Goal: Transaction & Acquisition: Book appointment/travel/reservation

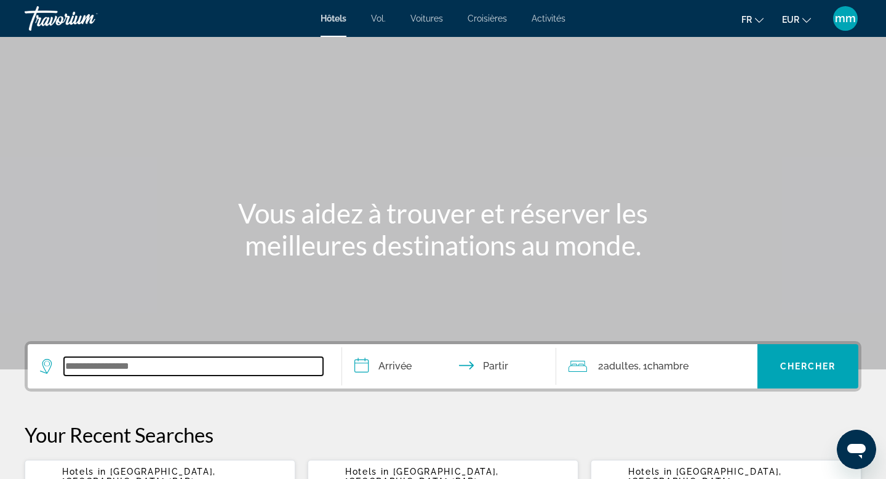
click at [93, 371] on input "Widget de recherche" at bounding box center [193, 366] width 259 height 18
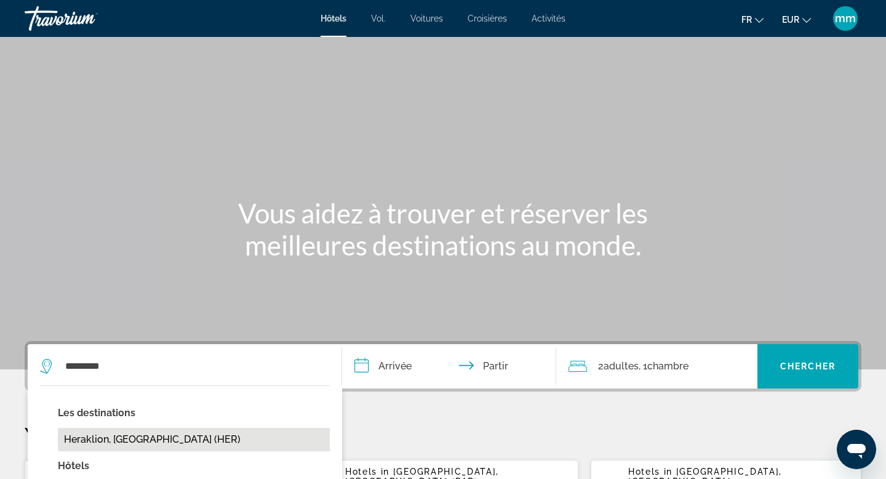
click at [118, 446] on button "Heraklion, [GEOGRAPHIC_DATA] (HER)" at bounding box center [194, 439] width 272 height 23
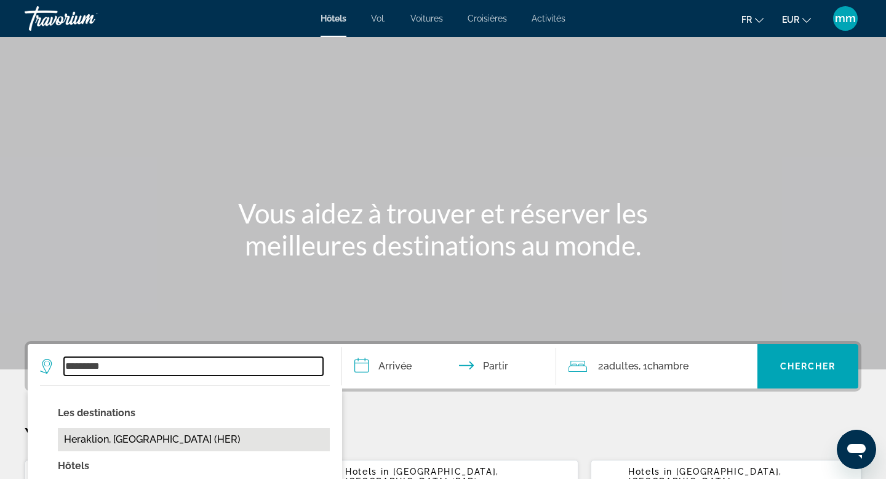
type input "**********"
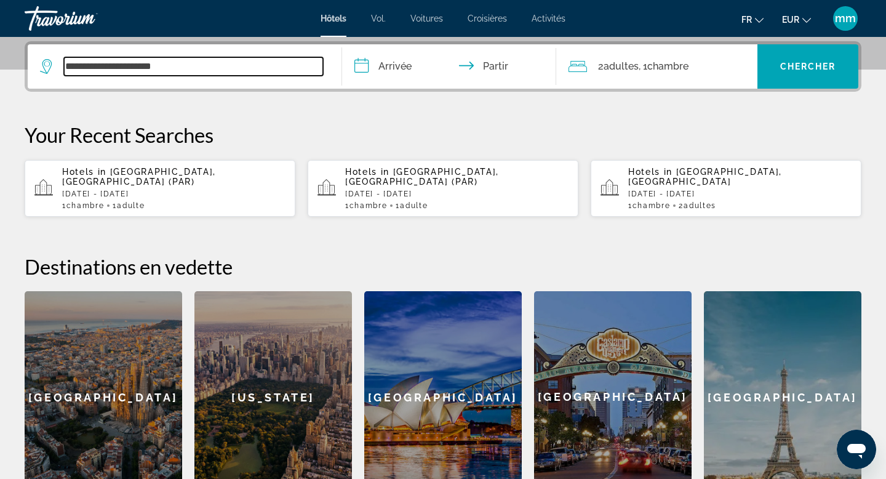
scroll to position [301, 0]
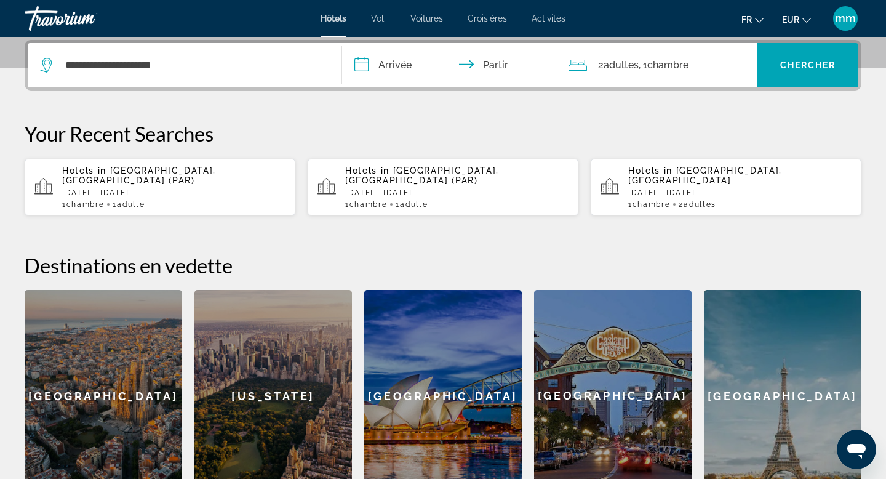
click at [435, 63] on input "**********" at bounding box center [451, 67] width 219 height 48
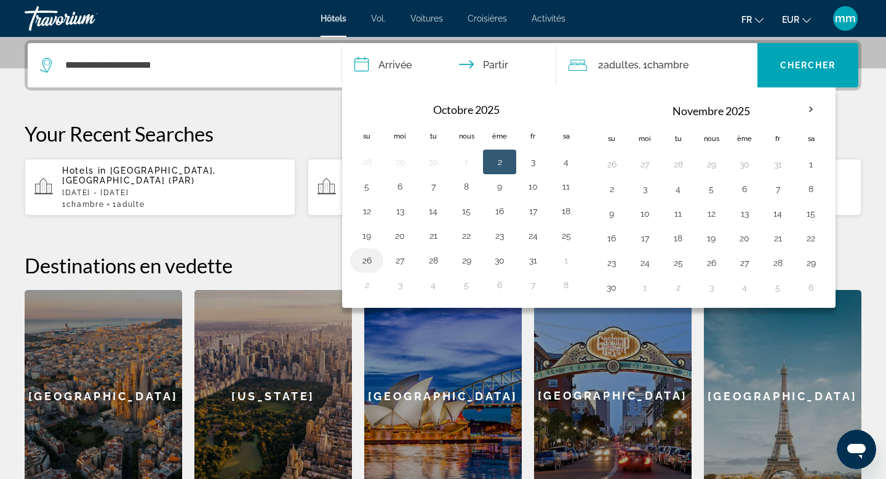
click at [372, 259] on button "26" at bounding box center [367, 260] width 20 height 17
click at [396, 263] on button "27" at bounding box center [400, 260] width 20 height 17
type input "**********"
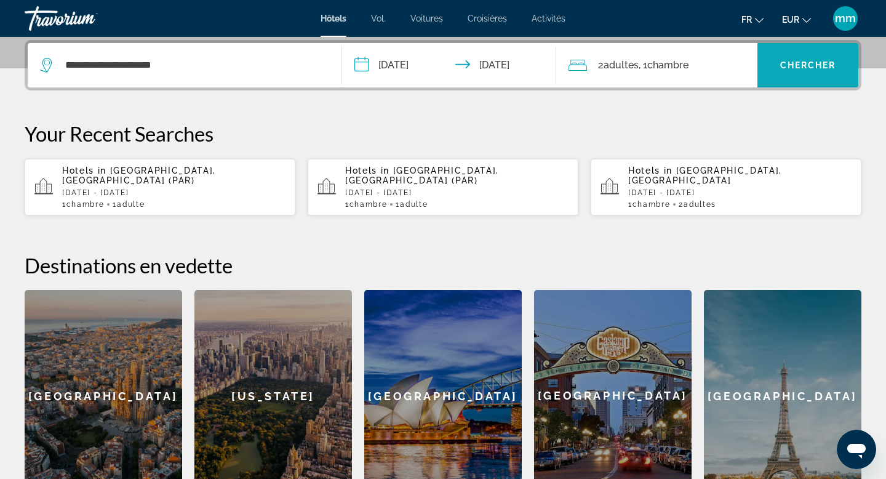
click at [780, 62] on font "Chercher" at bounding box center [808, 65] width 56 height 10
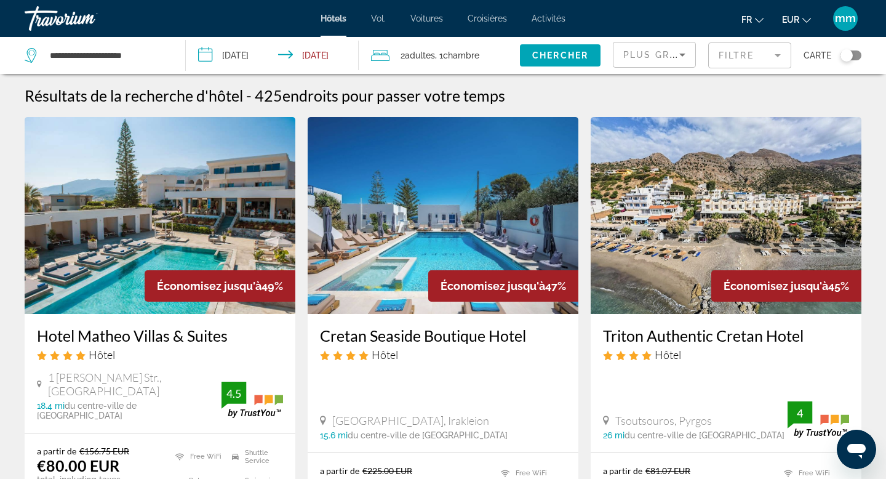
click at [644, 52] on span "Plus grandes économies" at bounding box center [696, 55] width 147 height 10
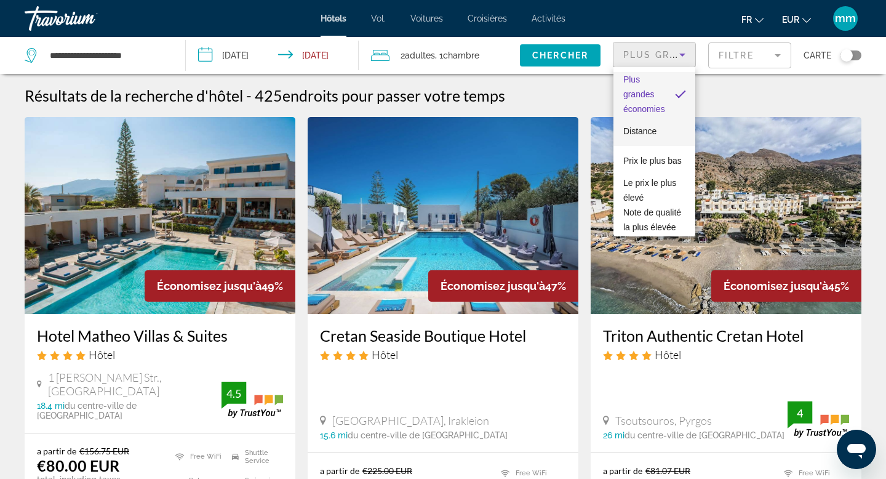
click at [641, 132] on font "Distance" at bounding box center [639, 131] width 33 height 10
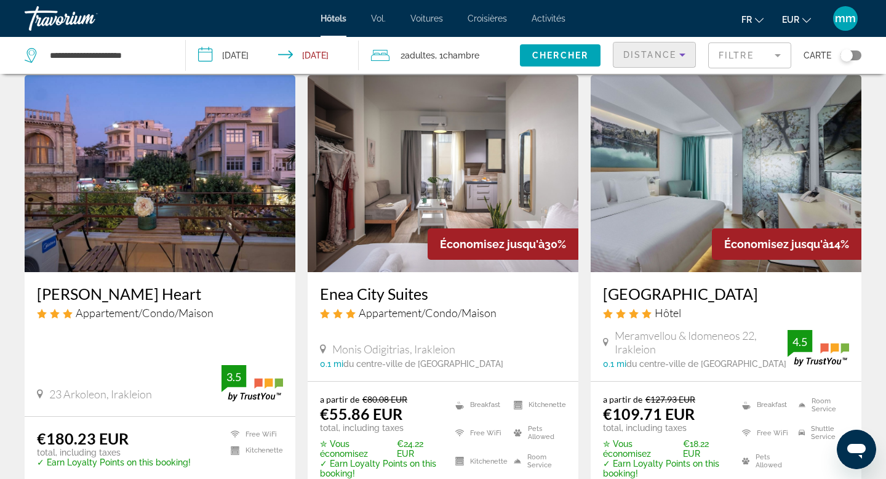
scroll to position [36, 0]
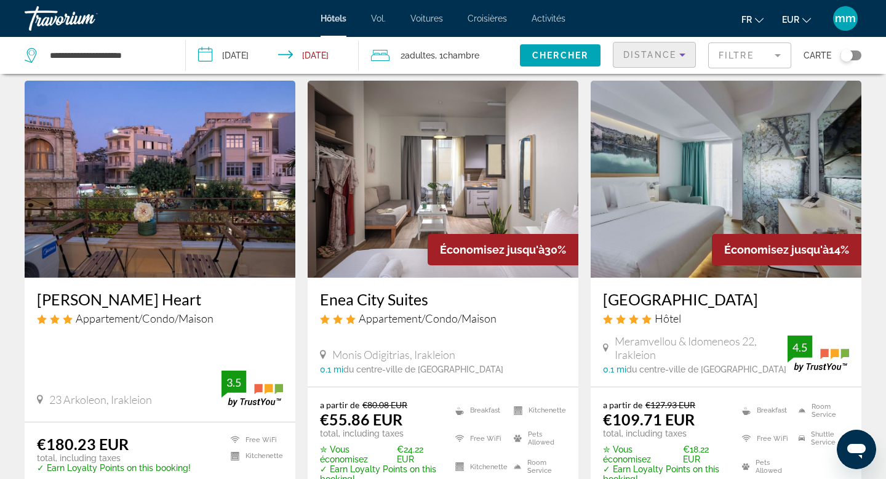
click at [409, 212] on img "Contenu principal" at bounding box center [443, 179] width 271 height 197
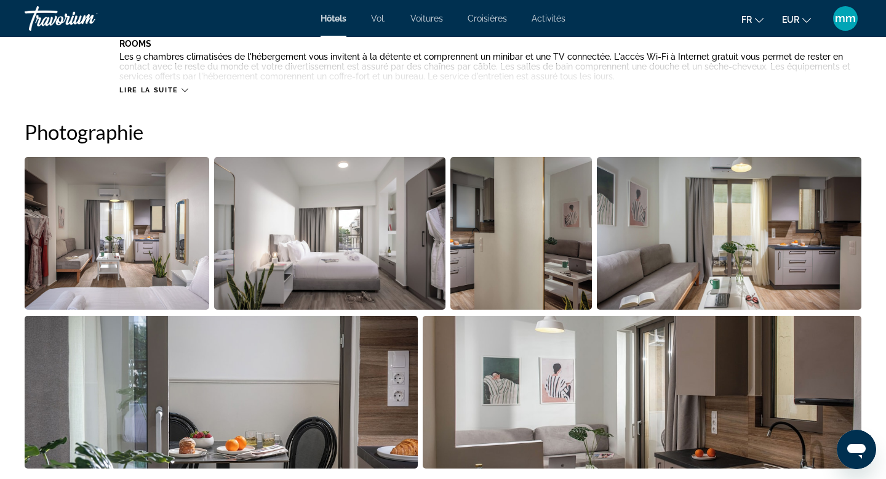
scroll to position [547, 0]
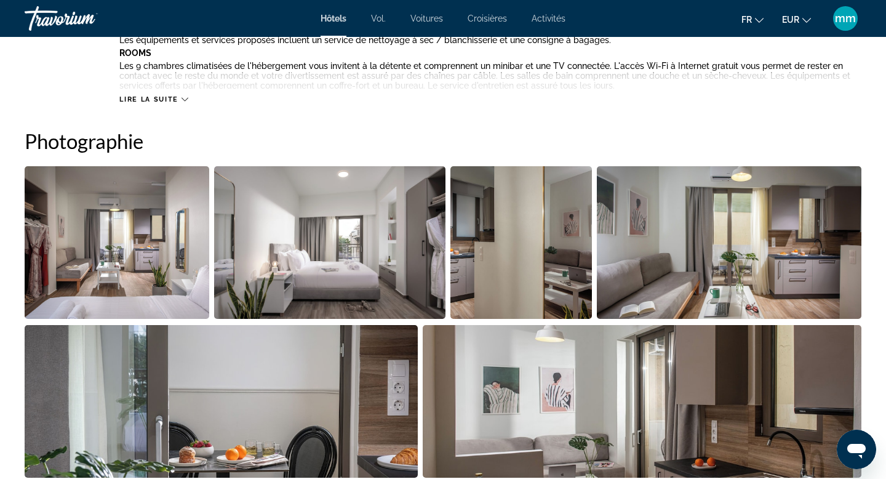
click at [126, 267] on img "Open full-screen image slider" at bounding box center [117, 242] width 185 height 153
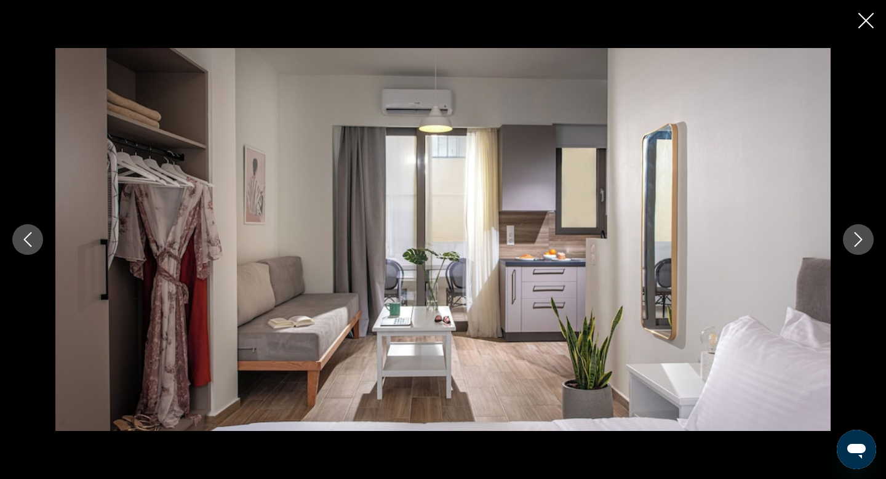
click at [862, 241] on icon "Next image" at bounding box center [858, 239] width 15 height 15
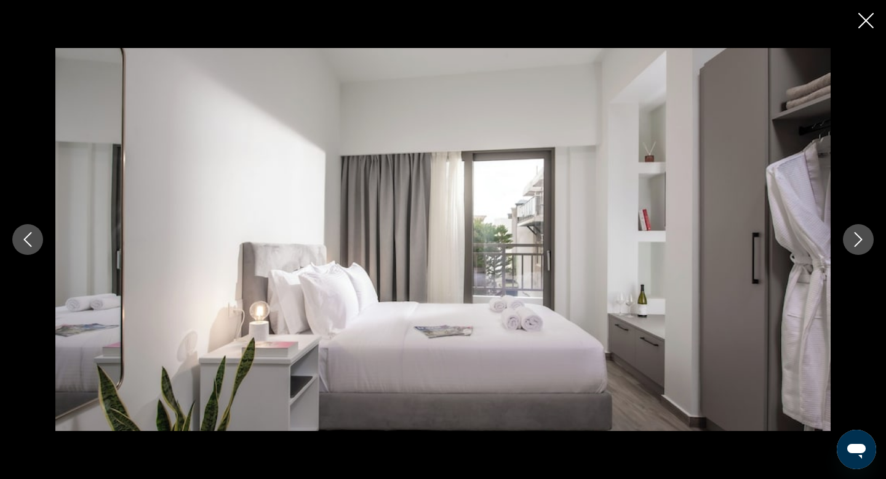
click at [862, 241] on icon "Next image" at bounding box center [858, 239] width 15 height 15
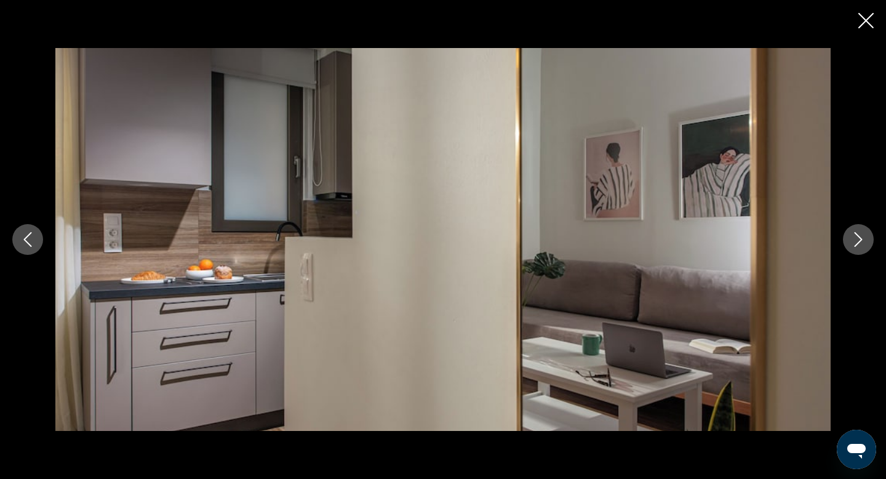
click at [862, 241] on icon "Next image" at bounding box center [858, 239] width 15 height 15
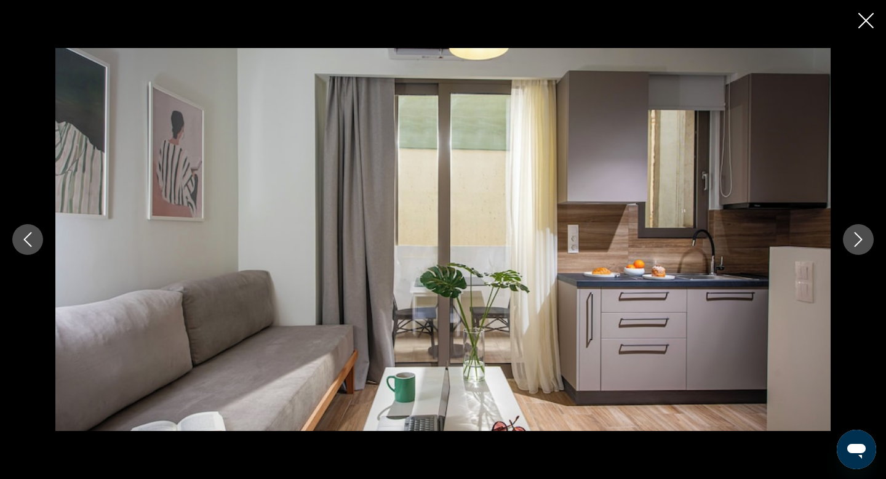
click at [862, 241] on icon "Next image" at bounding box center [858, 239] width 15 height 15
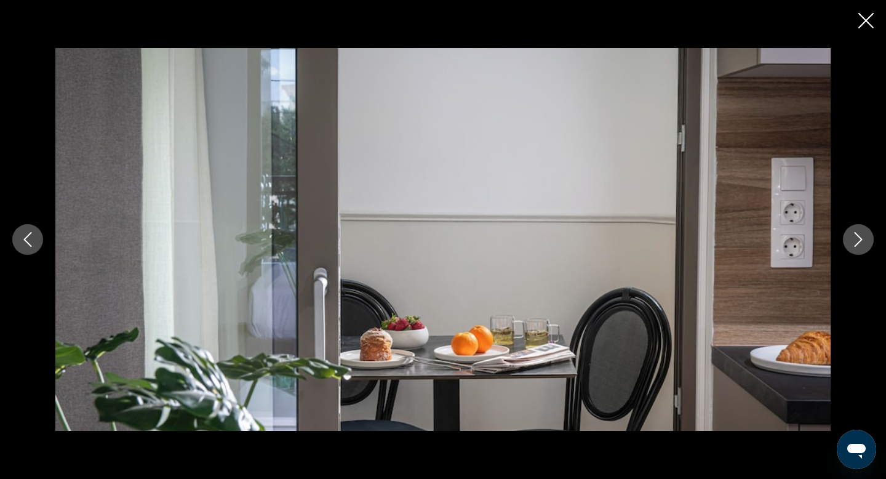
click at [862, 241] on icon "Next image" at bounding box center [858, 239] width 15 height 15
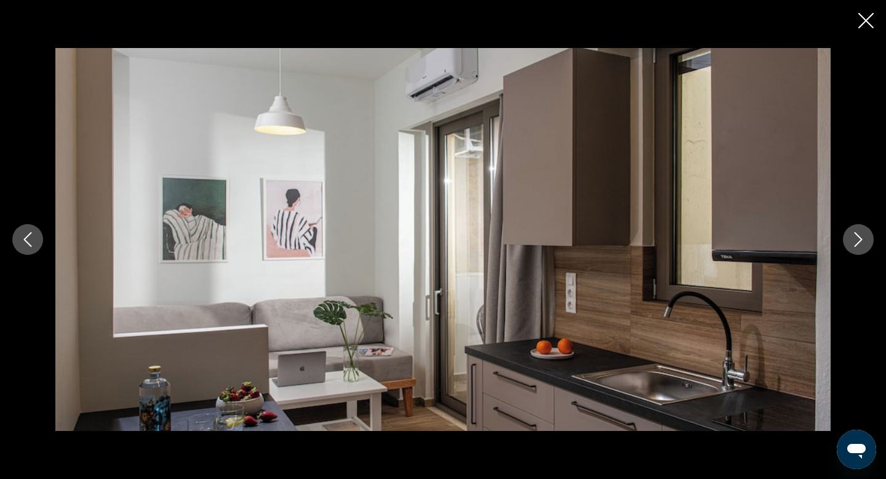
click at [862, 241] on icon "Next image" at bounding box center [858, 239] width 15 height 15
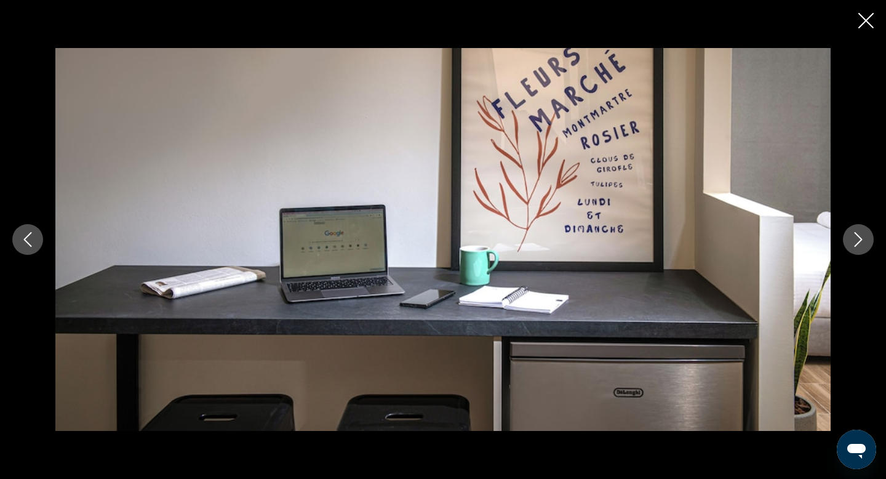
click at [862, 241] on icon "Next image" at bounding box center [858, 239] width 15 height 15
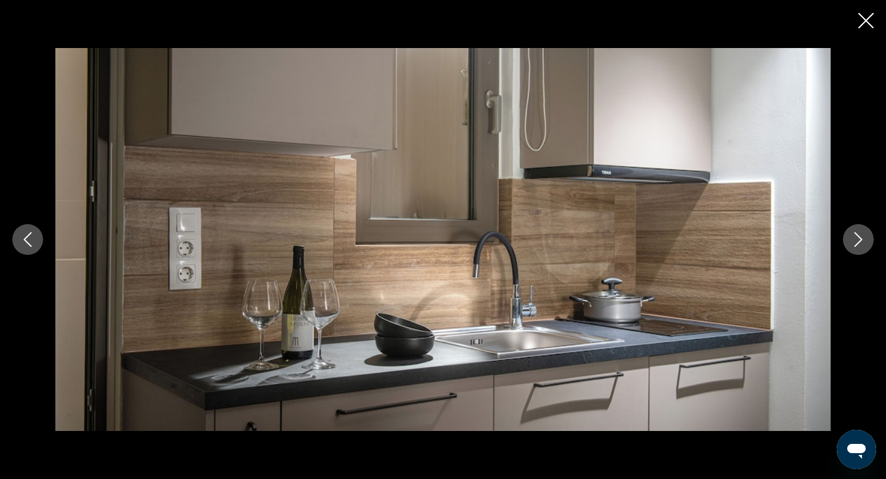
click at [862, 241] on icon "Next image" at bounding box center [858, 239] width 15 height 15
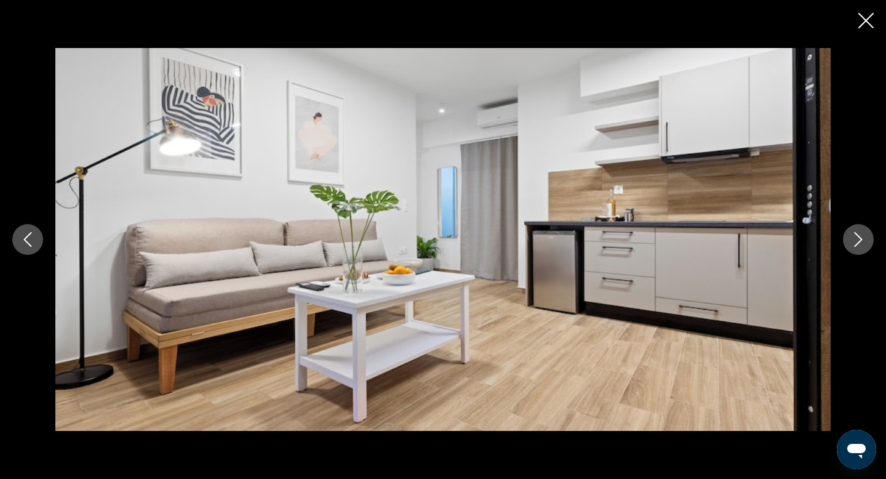
click at [862, 241] on icon "Next image" at bounding box center [858, 239] width 15 height 15
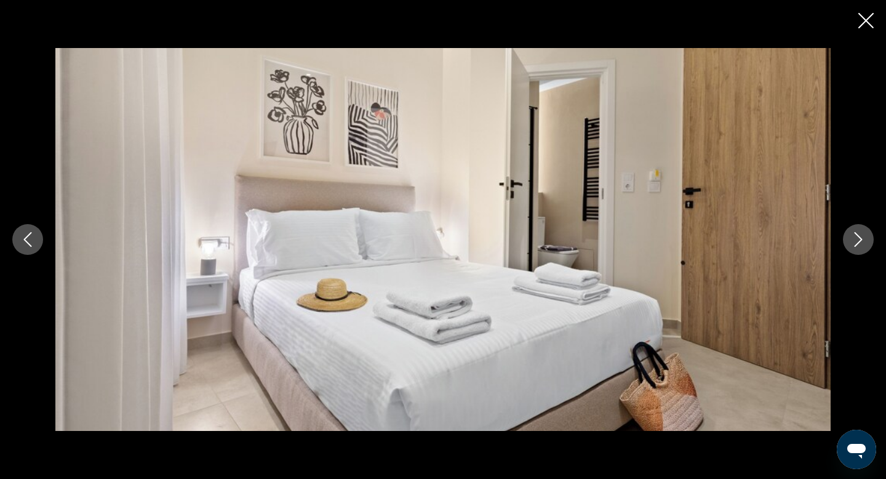
click at [862, 241] on icon "Next image" at bounding box center [858, 239] width 15 height 15
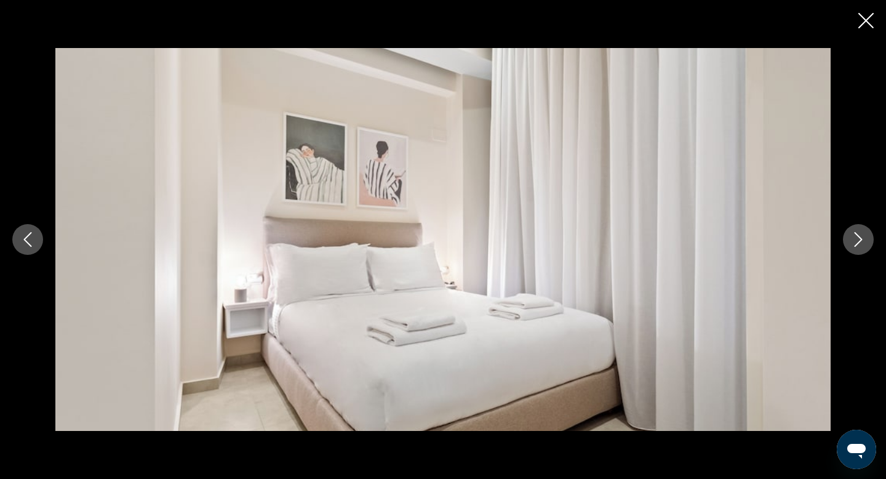
click at [862, 241] on icon "Next image" at bounding box center [858, 239] width 15 height 15
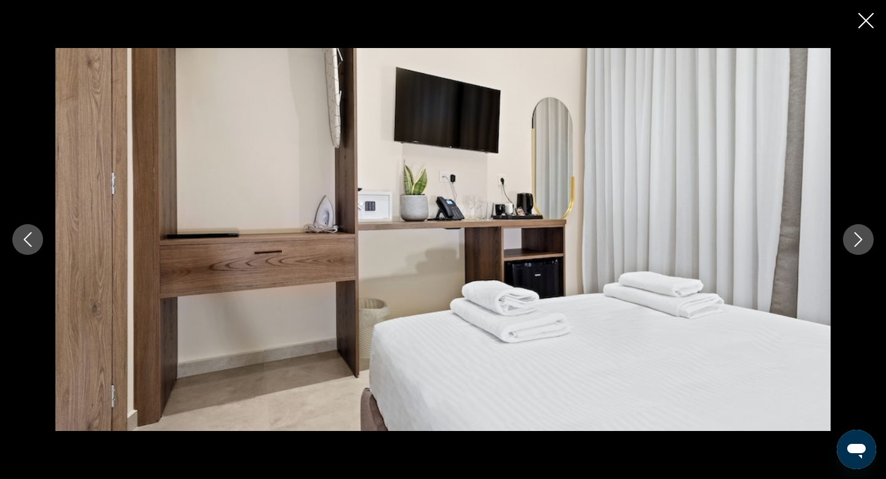
click at [862, 241] on icon "Next image" at bounding box center [858, 239] width 15 height 15
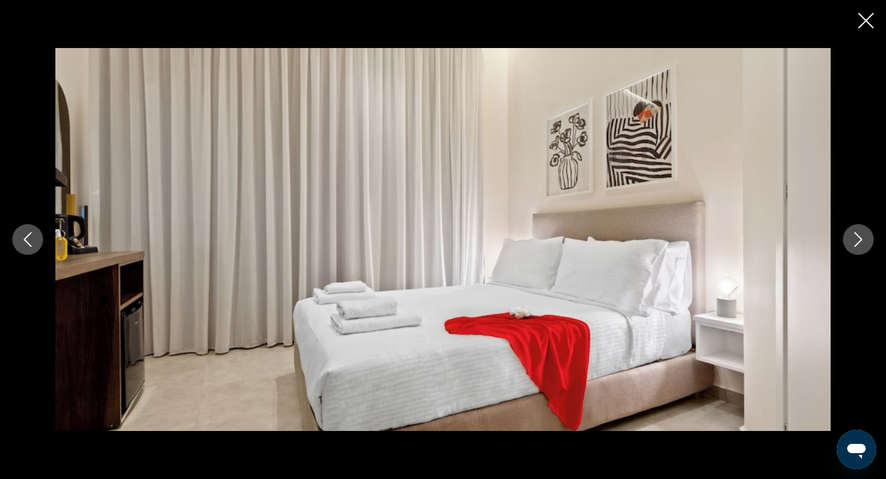
click at [862, 241] on icon "Next image" at bounding box center [858, 239] width 15 height 15
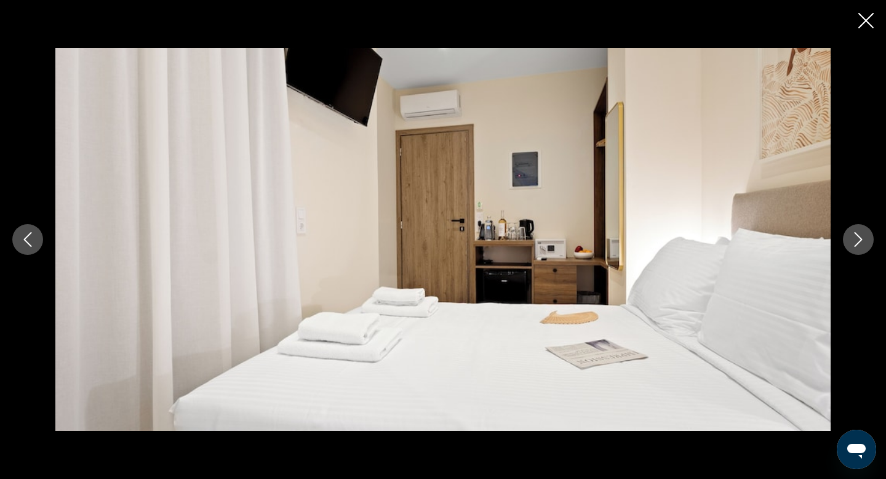
click at [862, 241] on icon "Next image" at bounding box center [858, 239] width 15 height 15
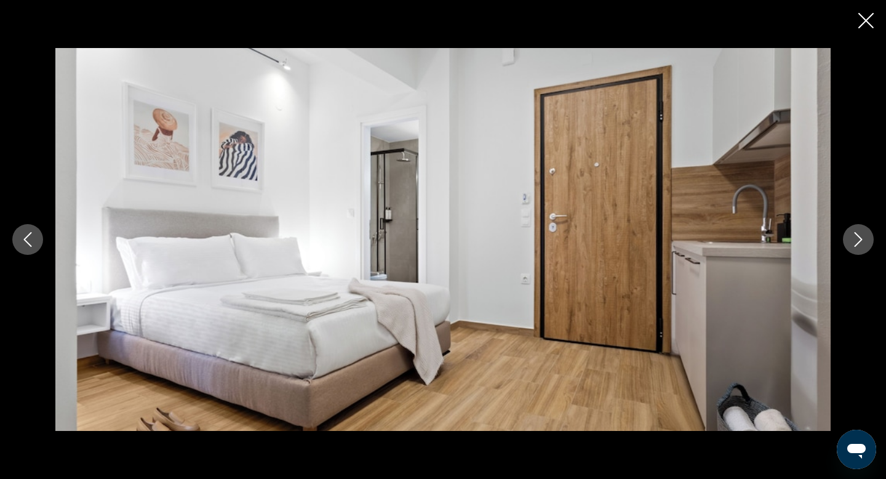
click at [862, 241] on icon "Next image" at bounding box center [858, 239] width 15 height 15
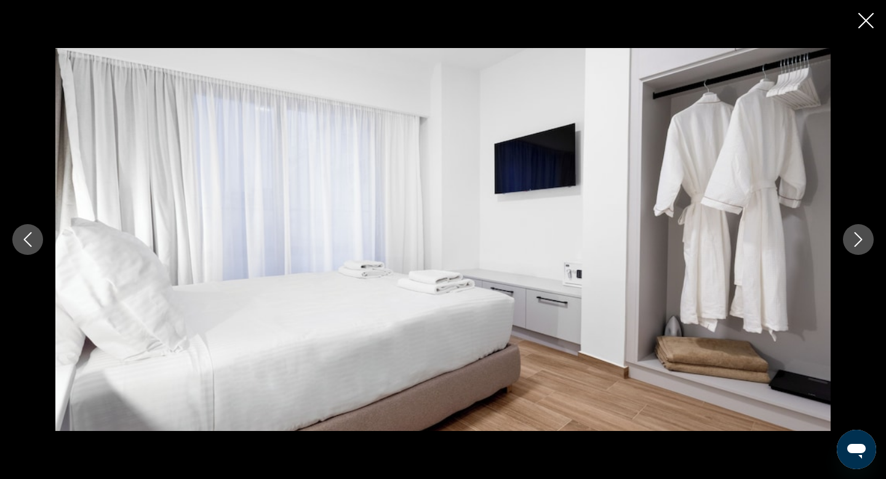
click at [862, 241] on icon "Next image" at bounding box center [858, 239] width 15 height 15
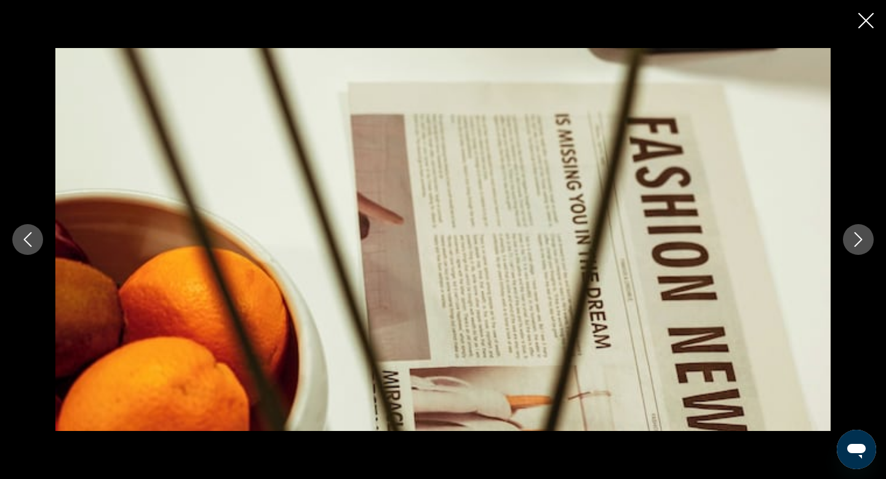
click at [862, 241] on icon "Next image" at bounding box center [858, 239] width 15 height 15
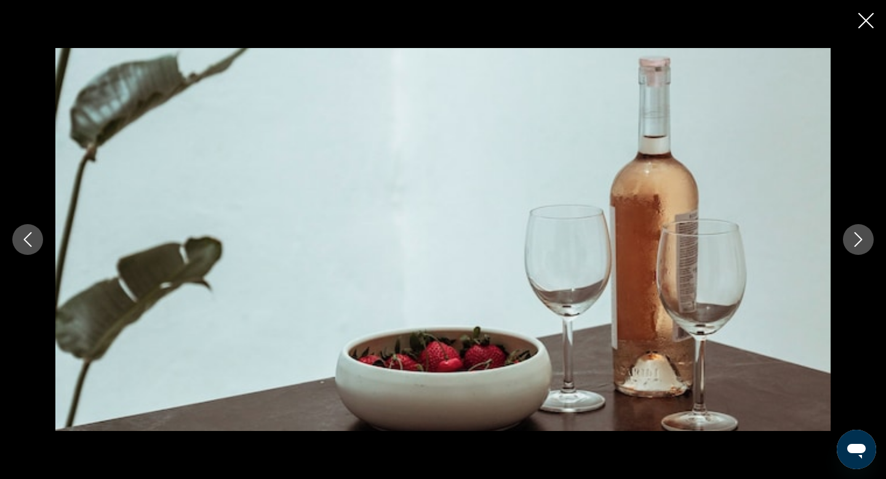
click at [862, 241] on icon "Next image" at bounding box center [858, 239] width 15 height 15
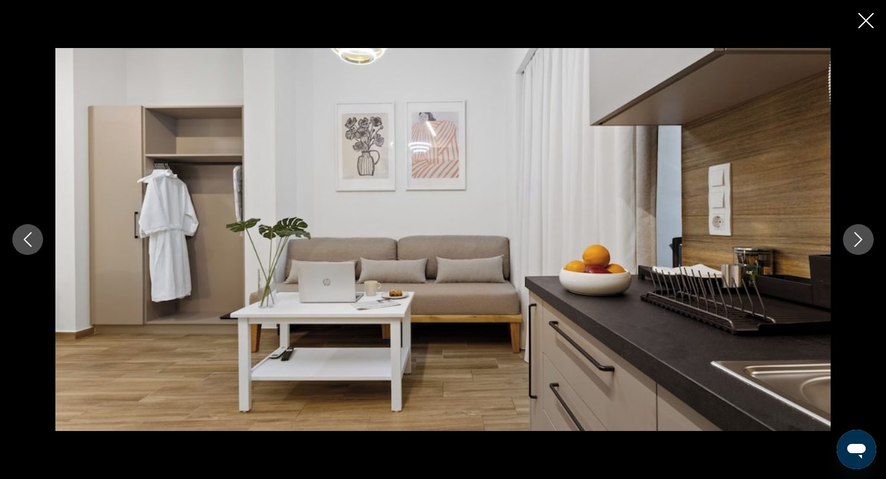
click at [862, 241] on icon "Next image" at bounding box center [858, 239] width 15 height 15
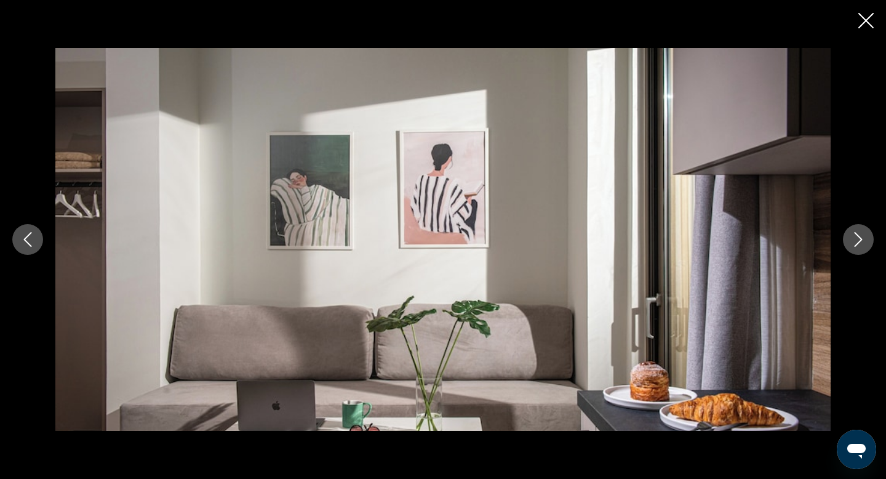
click at [862, 241] on icon "Next image" at bounding box center [858, 239] width 15 height 15
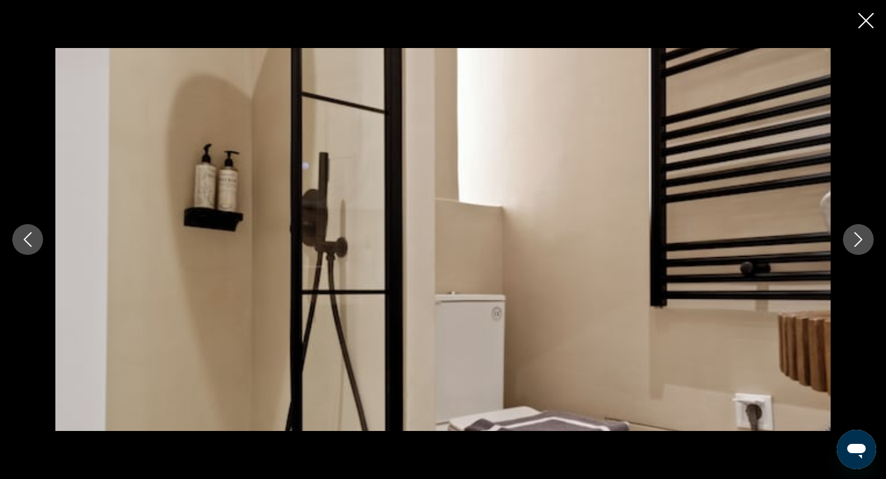
click at [862, 241] on icon "Next image" at bounding box center [858, 239] width 15 height 15
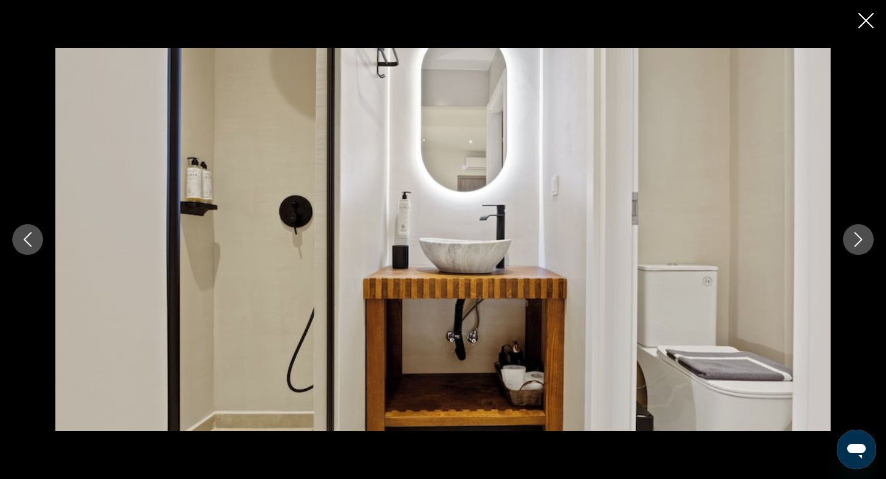
click at [862, 241] on icon "Next image" at bounding box center [858, 239] width 15 height 15
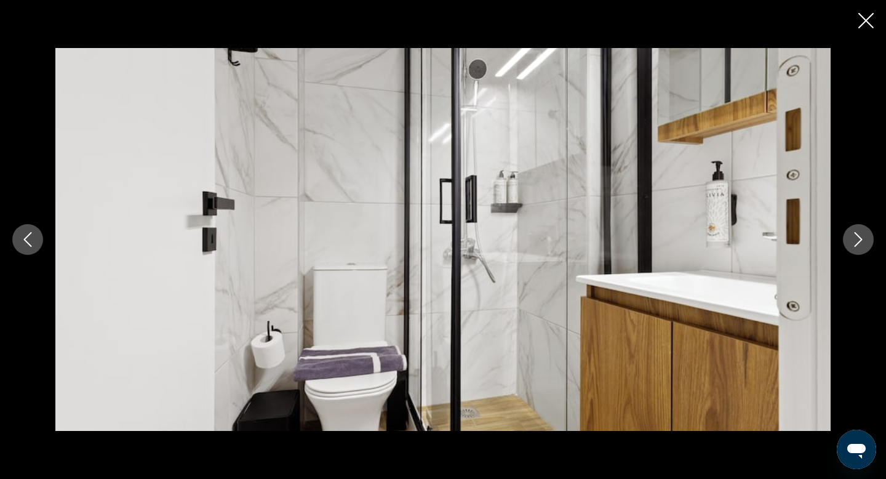
click at [862, 241] on icon "Next image" at bounding box center [858, 239] width 15 height 15
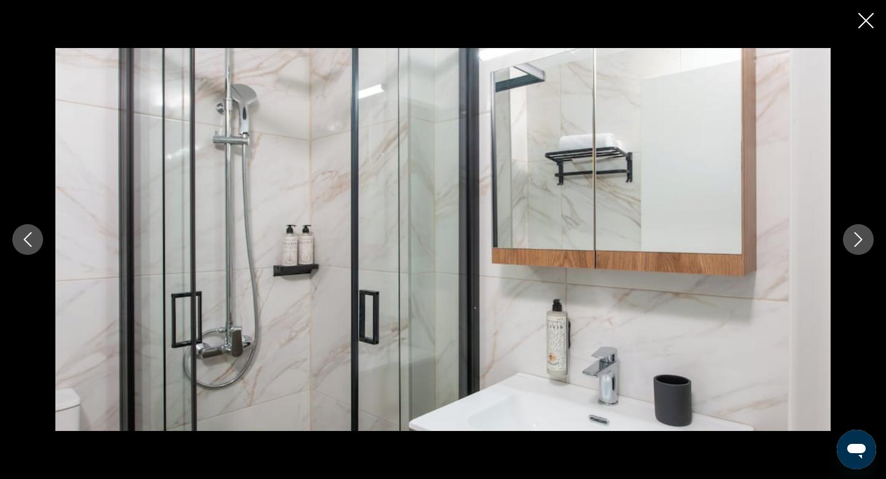
click at [862, 241] on icon "Next image" at bounding box center [858, 239] width 15 height 15
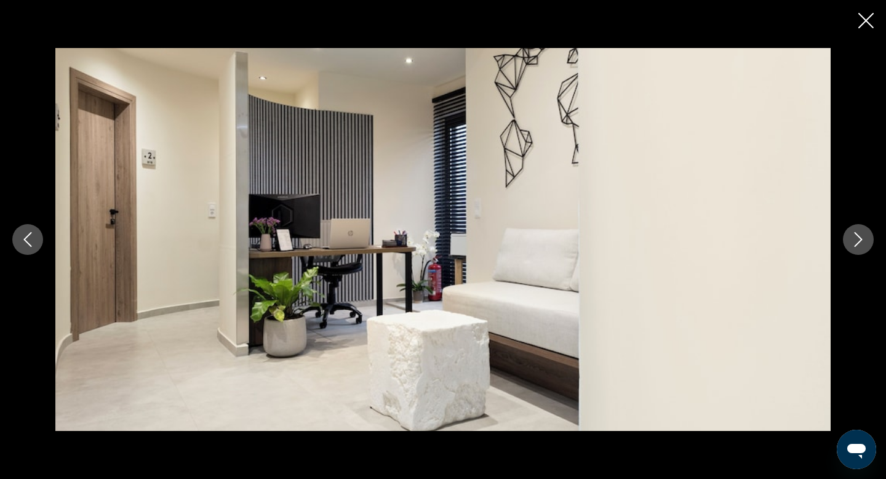
click at [862, 241] on icon "Next image" at bounding box center [858, 239] width 15 height 15
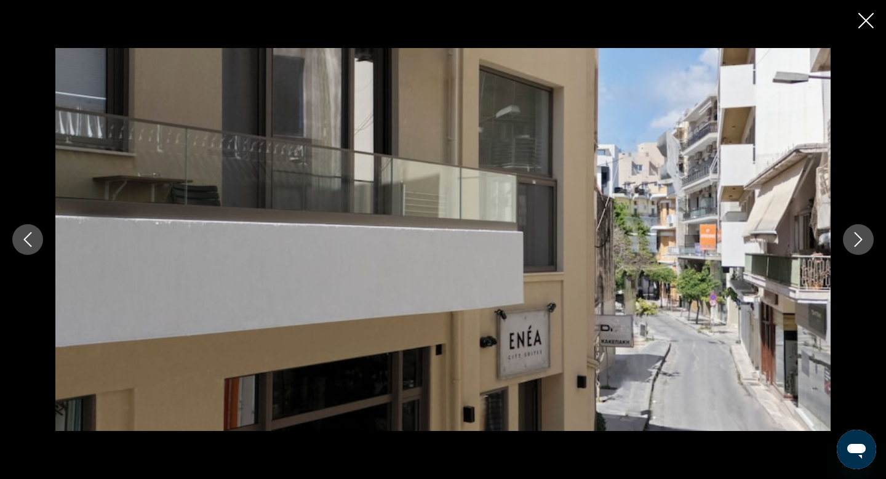
click at [862, 241] on icon "Next image" at bounding box center [858, 239] width 15 height 15
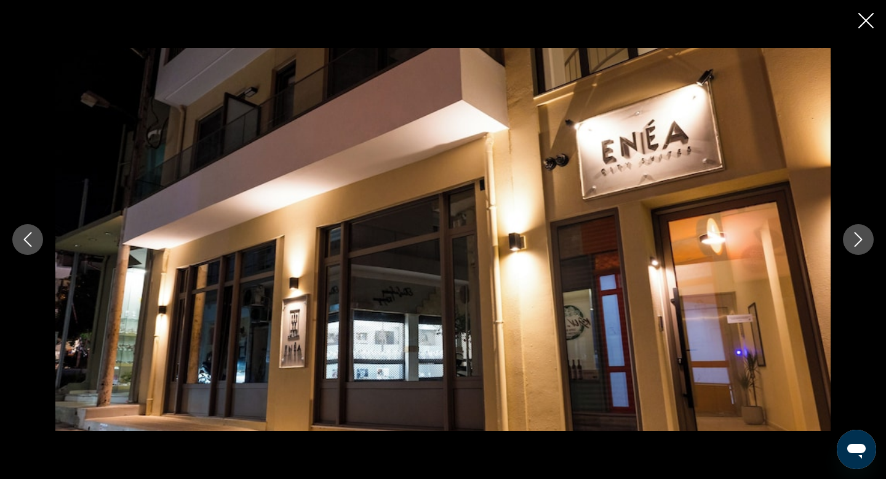
click at [862, 241] on icon "Next image" at bounding box center [858, 239] width 15 height 15
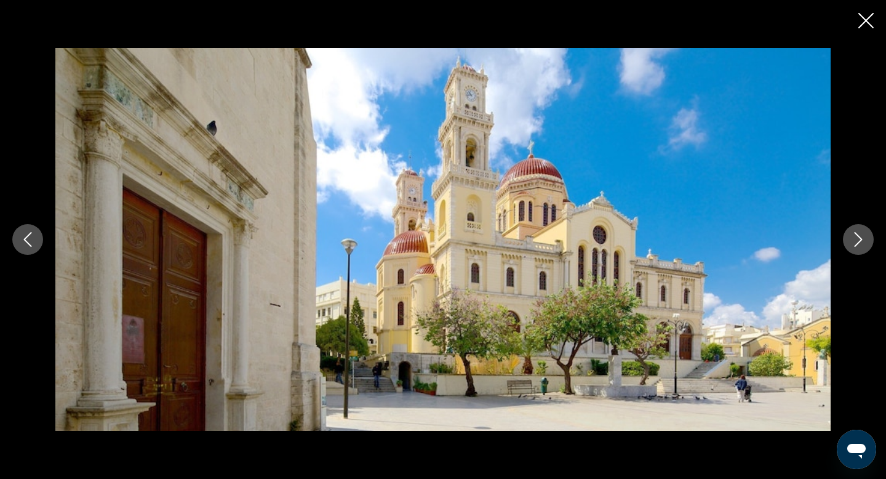
click at [862, 241] on icon "Next image" at bounding box center [858, 239] width 15 height 15
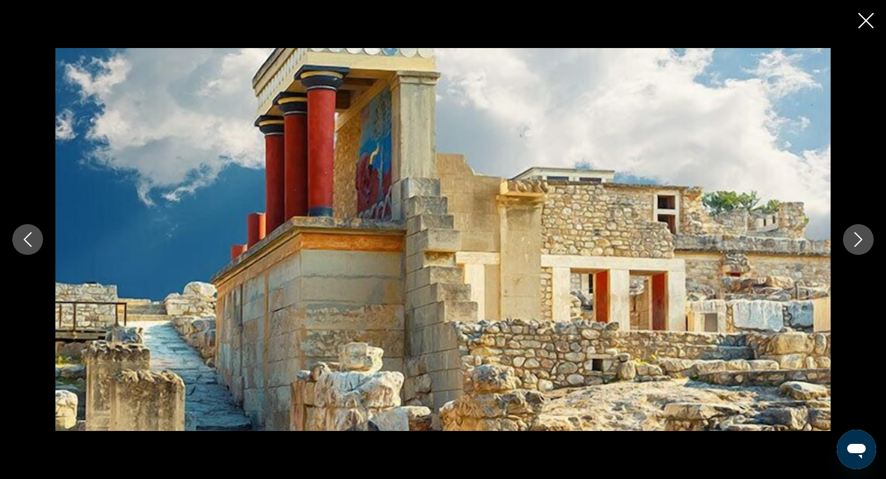
click at [862, 241] on icon "Next image" at bounding box center [858, 239] width 15 height 15
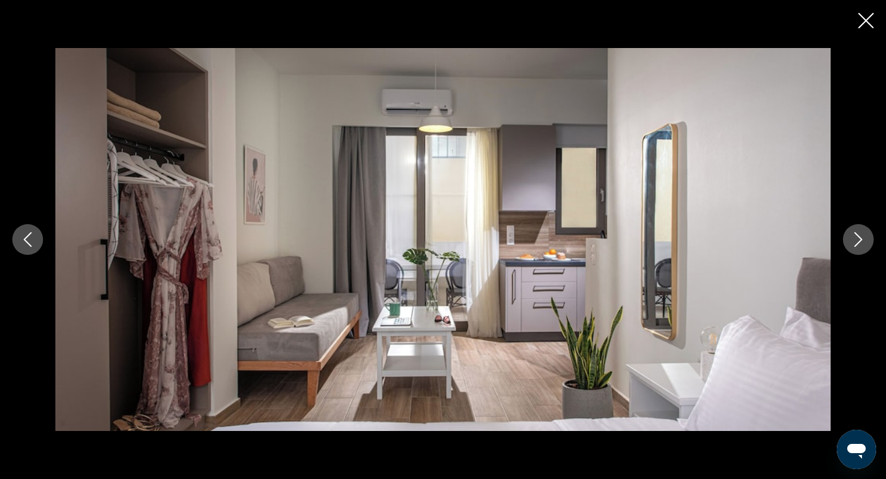
click at [862, 241] on icon "Next image" at bounding box center [858, 239] width 15 height 15
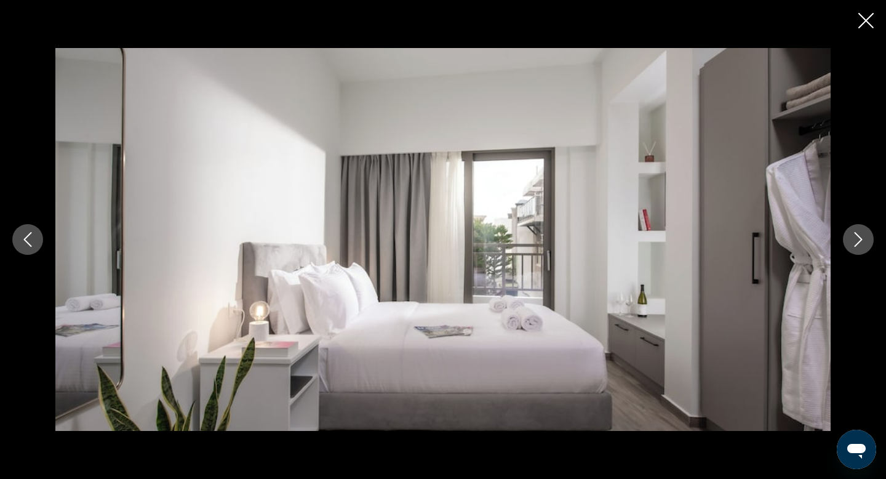
click at [862, 241] on icon "Next image" at bounding box center [858, 239] width 15 height 15
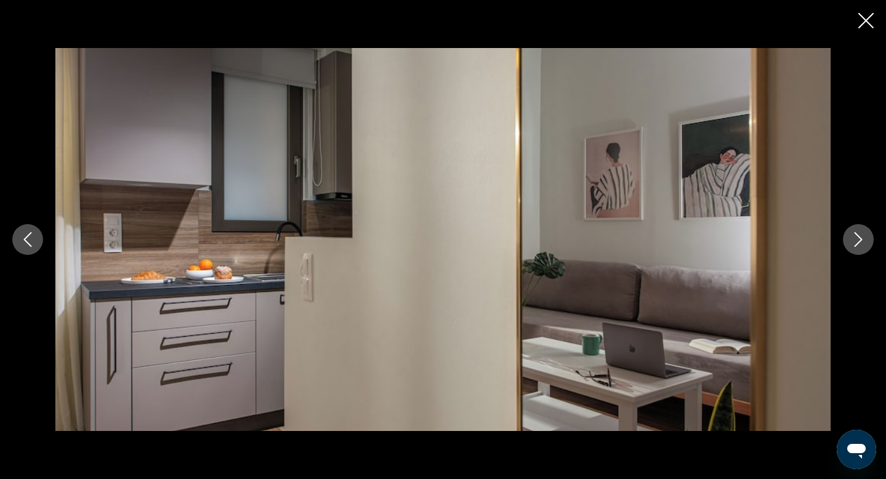
click at [862, 241] on icon "Next image" at bounding box center [858, 239] width 15 height 15
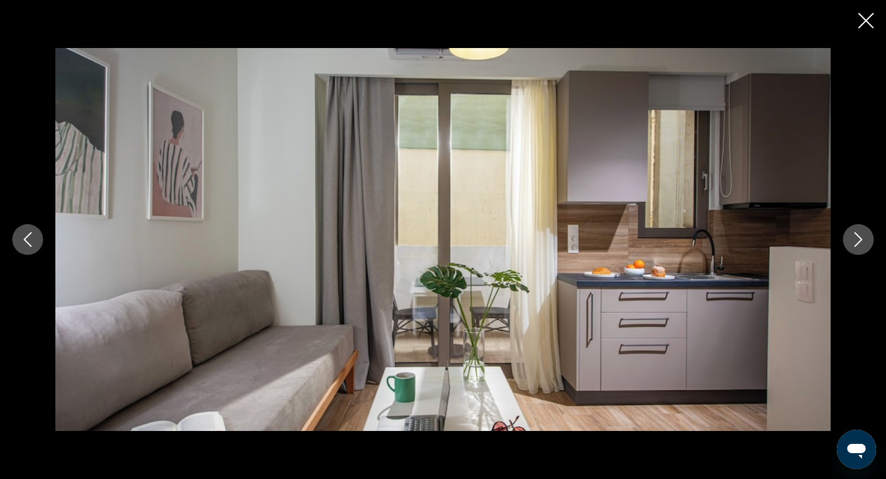
click at [862, 241] on icon "Next image" at bounding box center [858, 239] width 15 height 15
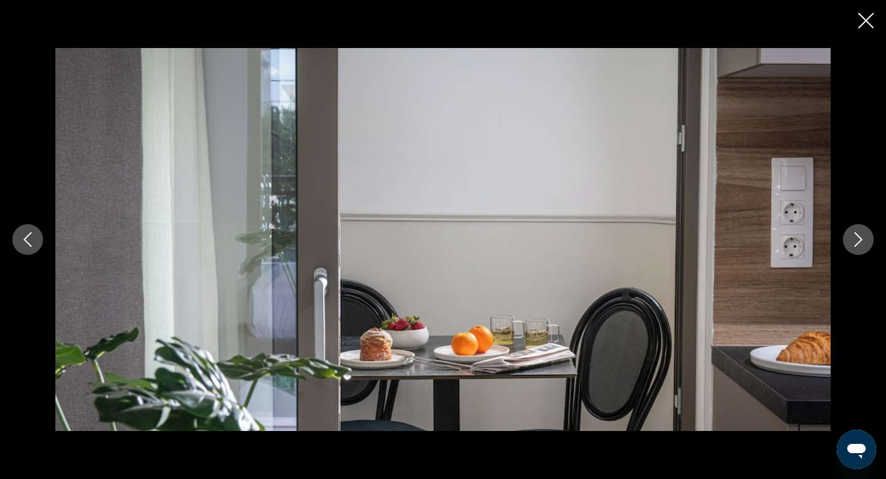
click at [862, 241] on icon "Next image" at bounding box center [858, 239] width 15 height 15
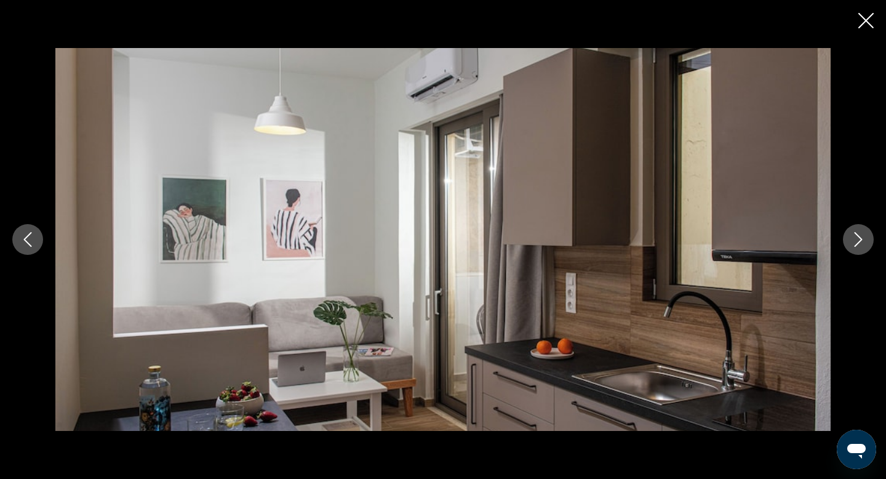
click at [862, 241] on icon "Next image" at bounding box center [858, 239] width 15 height 15
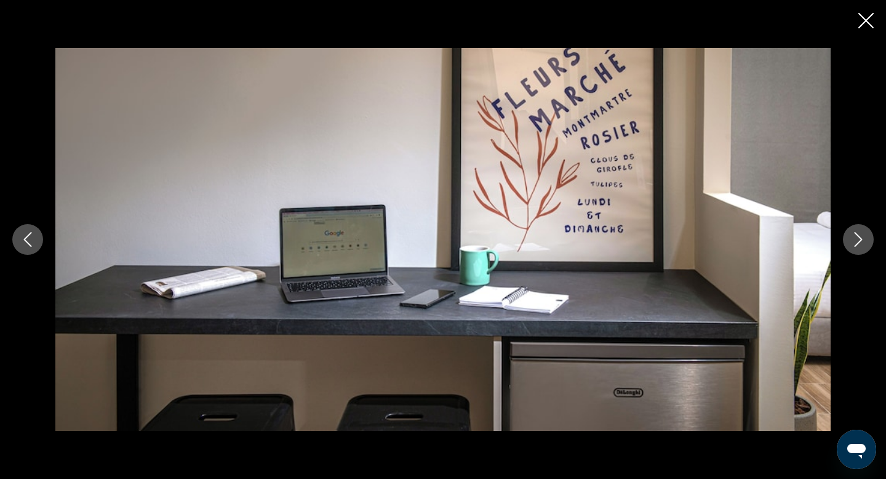
click at [862, 241] on icon "Next image" at bounding box center [858, 239] width 15 height 15
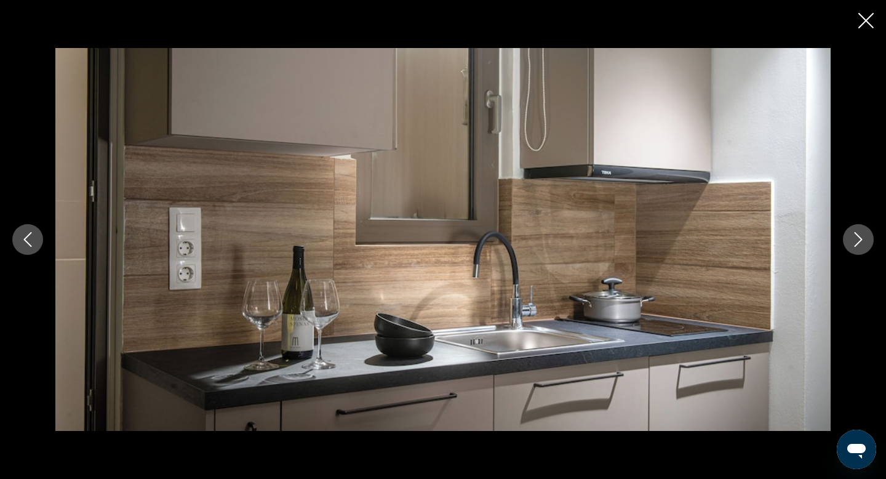
click at [862, 241] on icon "Next image" at bounding box center [858, 239] width 15 height 15
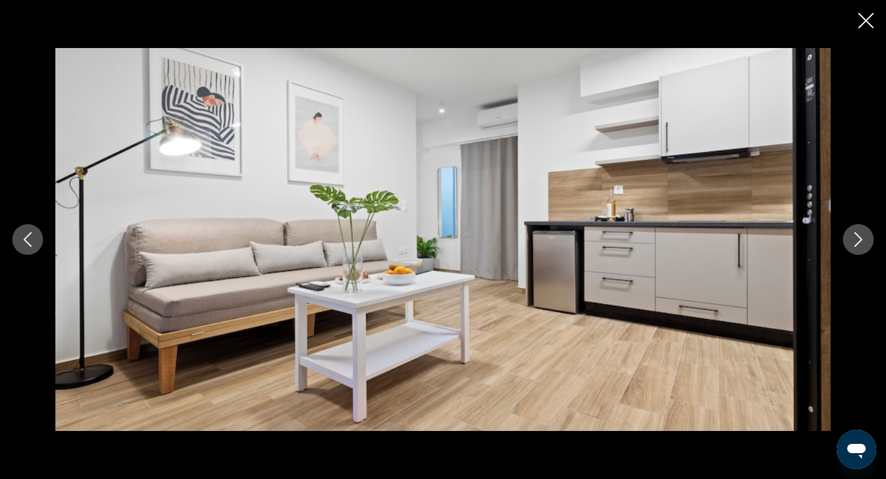
click at [862, 241] on icon "Next image" at bounding box center [858, 239] width 15 height 15
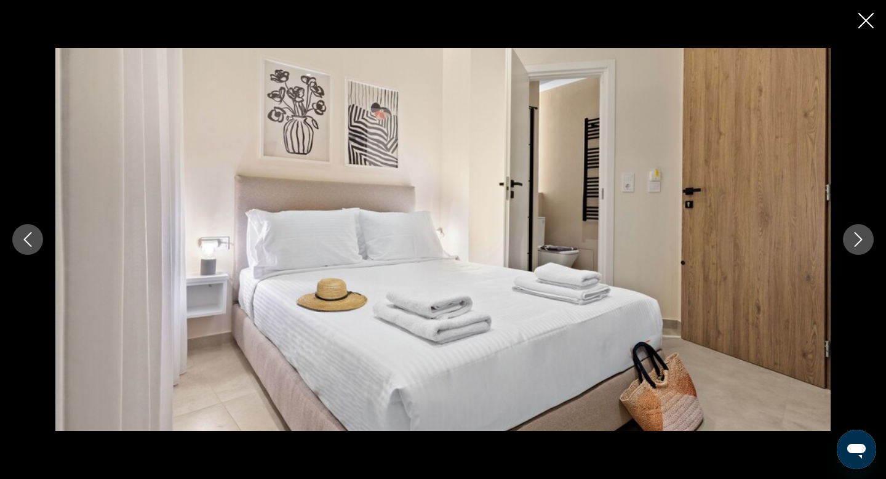
click at [862, 241] on icon "Next image" at bounding box center [858, 239] width 15 height 15
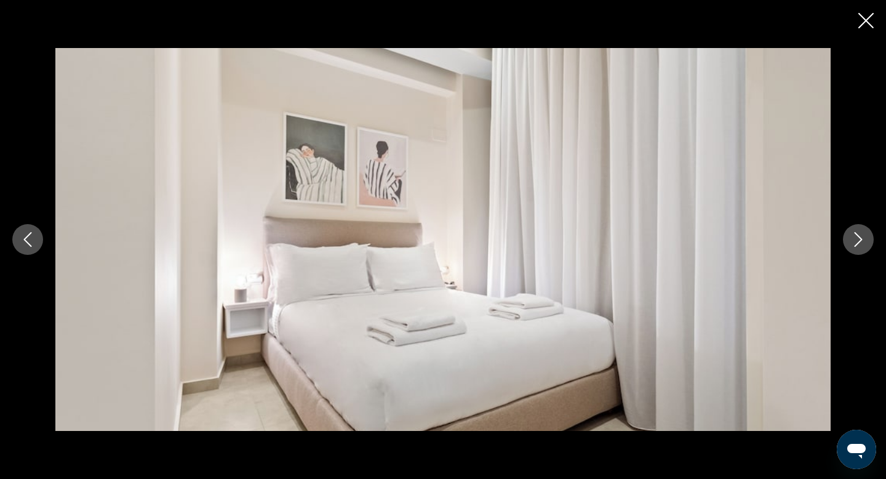
click at [862, 241] on icon "Next image" at bounding box center [858, 239] width 15 height 15
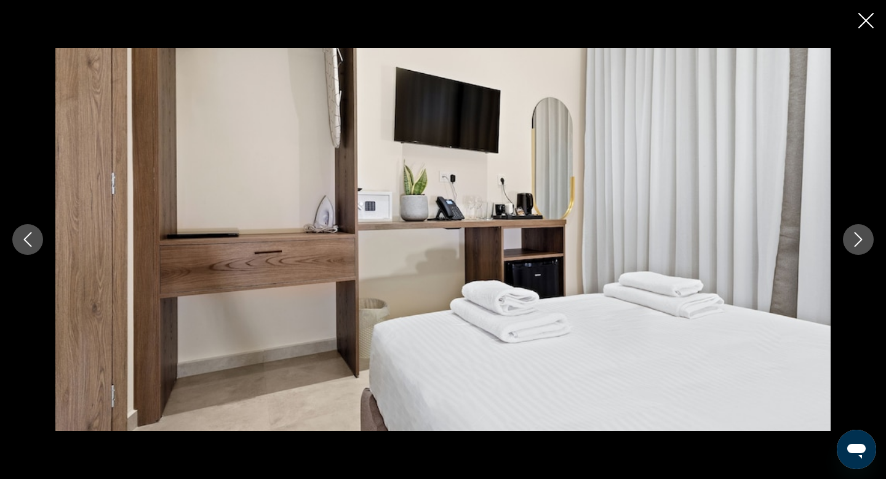
click at [862, 241] on icon "Next image" at bounding box center [858, 239] width 15 height 15
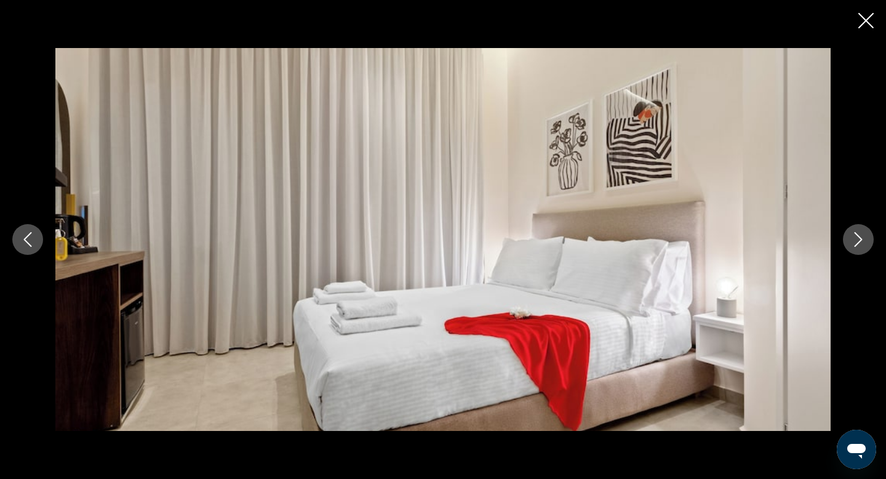
click at [862, 241] on icon "Next image" at bounding box center [858, 239] width 15 height 15
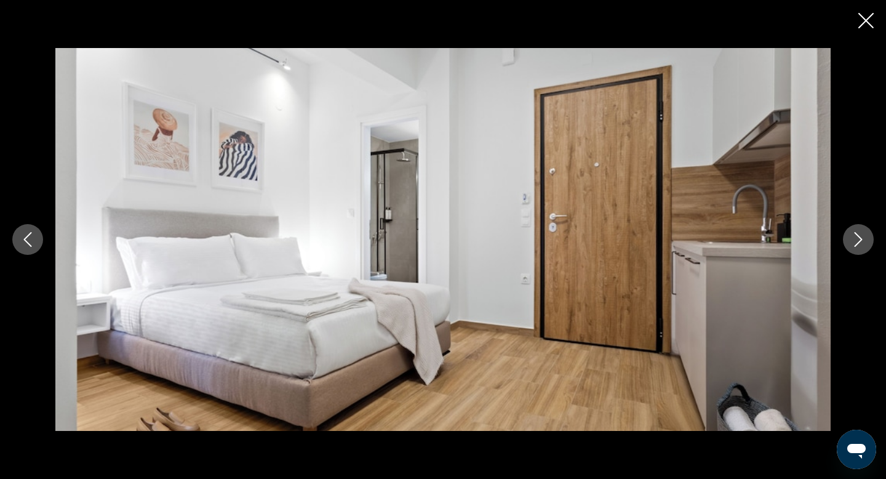
click at [862, 241] on icon "Next image" at bounding box center [858, 239] width 15 height 15
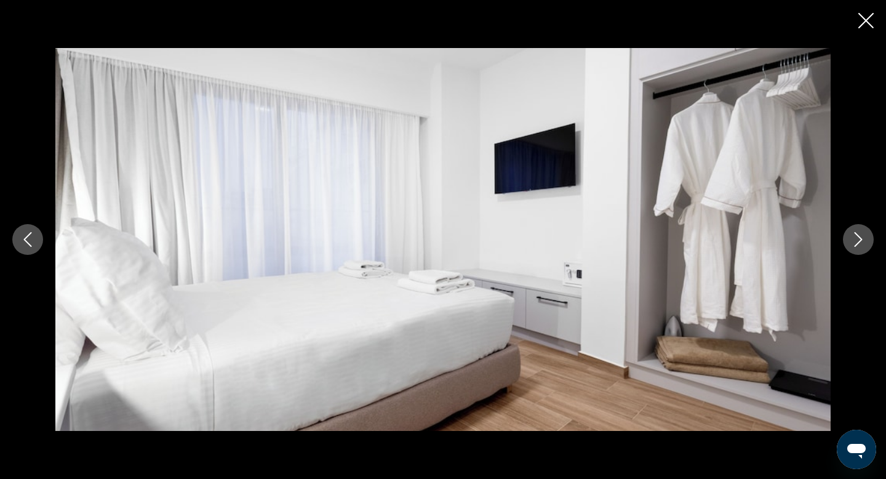
click at [862, 241] on icon "Next image" at bounding box center [858, 239] width 15 height 15
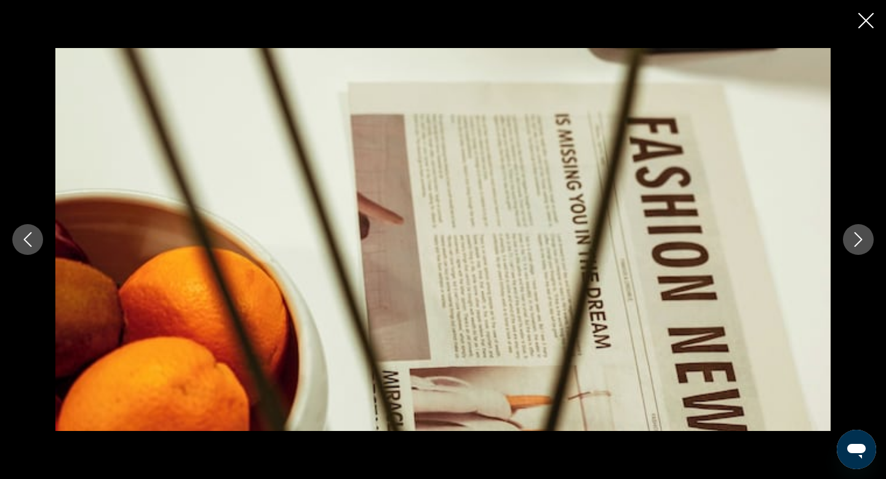
click at [862, 241] on icon "Next image" at bounding box center [858, 239] width 15 height 15
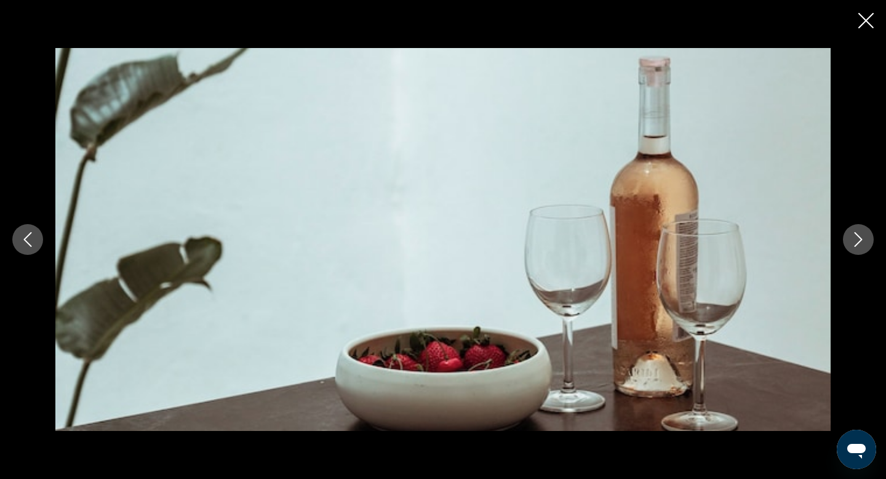
click at [862, 241] on icon "Next image" at bounding box center [858, 239] width 15 height 15
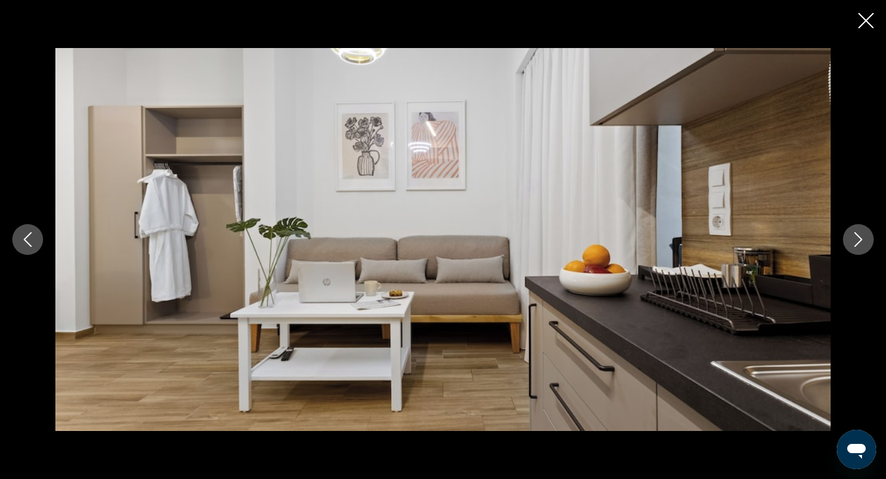
click at [862, 241] on icon "Next image" at bounding box center [858, 239] width 15 height 15
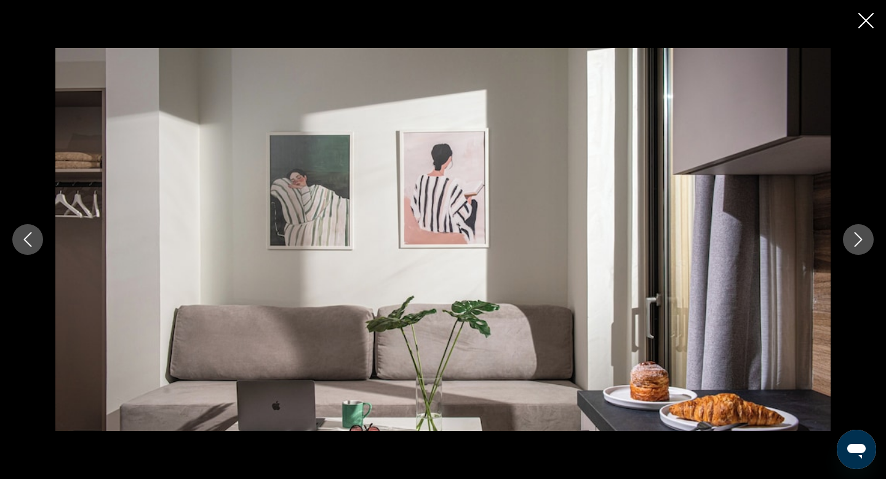
click at [862, 241] on icon "Next image" at bounding box center [858, 239] width 15 height 15
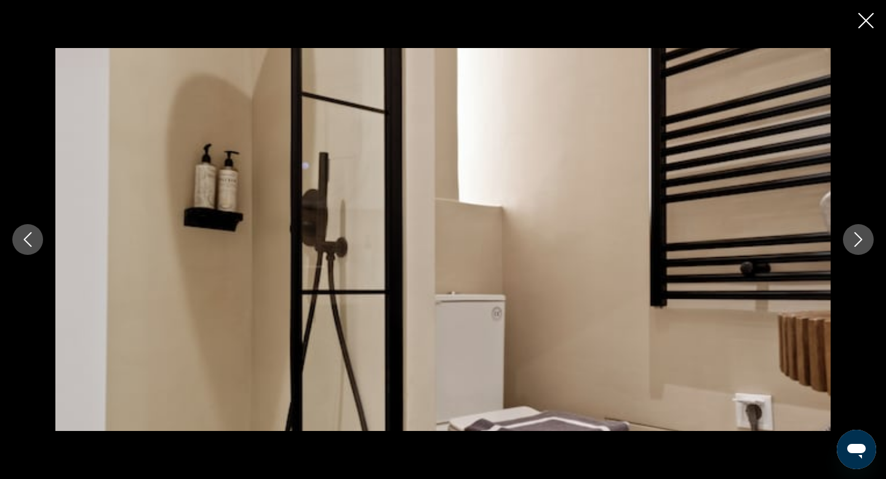
click at [862, 241] on icon "Next image" at bounding box center [858, 239] width 15 height 15
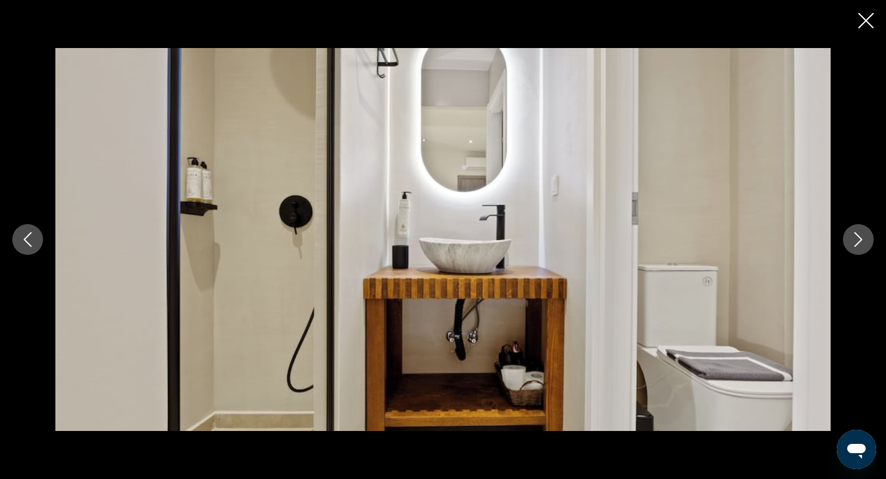
click at [862, 241] on icon "Next image" at bounding box center [858, 239] width 15 height 15
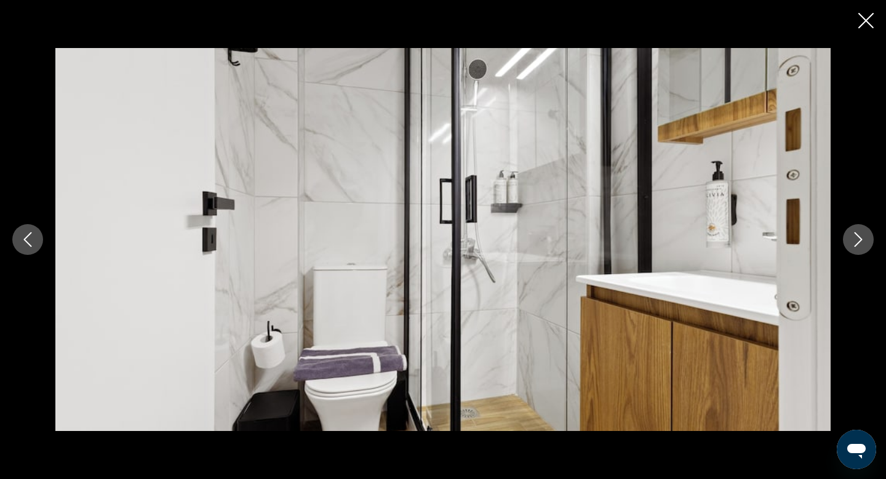
click at [862, 241] on icon "Next image" at bounding box center [858, 239] width 15 height 15
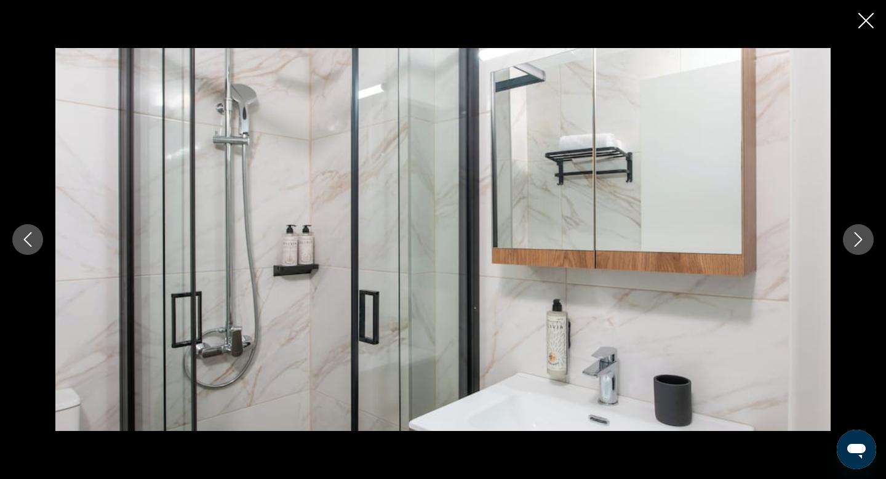
click at [862, 241] on icon "Next image" at bounding box center [858, 239] width 15 height 15
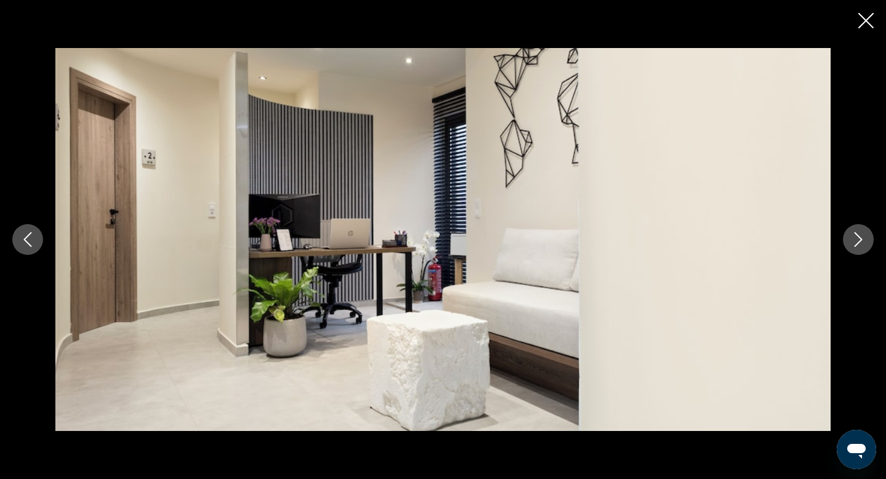
click at [862, 241] on icon "Next image" at bounding box center [858, 239] width 15 height 15
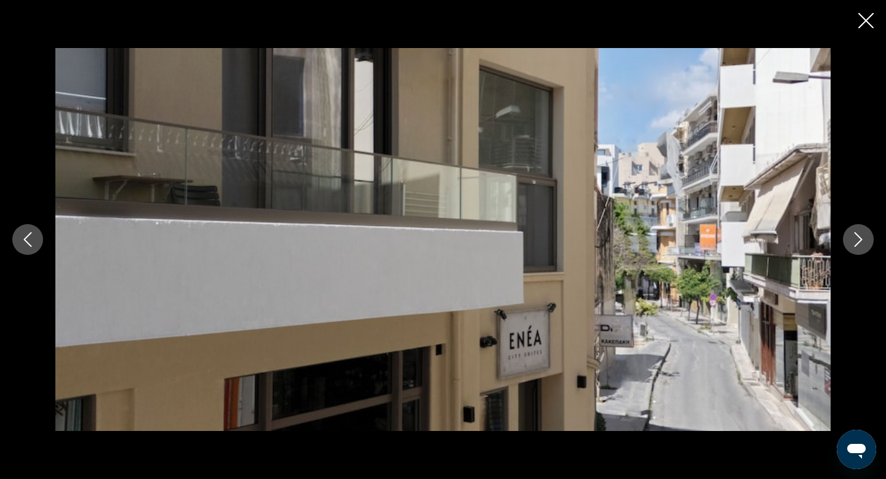
click at [862, 241] on icon "Next image" at bounding box center [858, 239] width 15 height 15
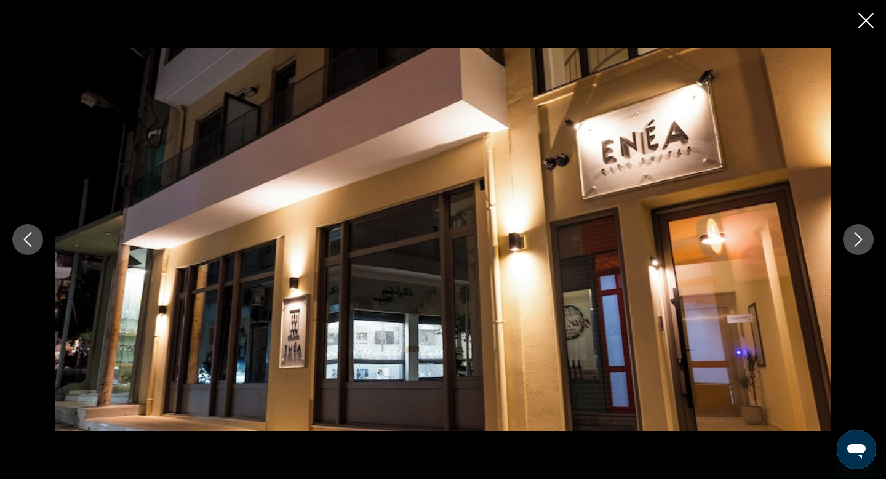
click at [862, 241] on icon "Next image" at bounding box center [858, 239] width 15 height 15
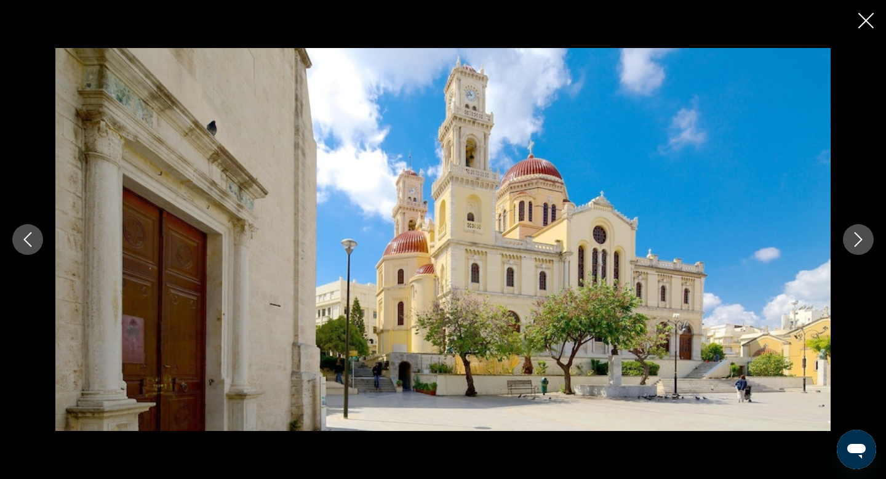
click at [870, 18] on icon "Close slideshow" at bounding box center [866, 20] width 15 height 15
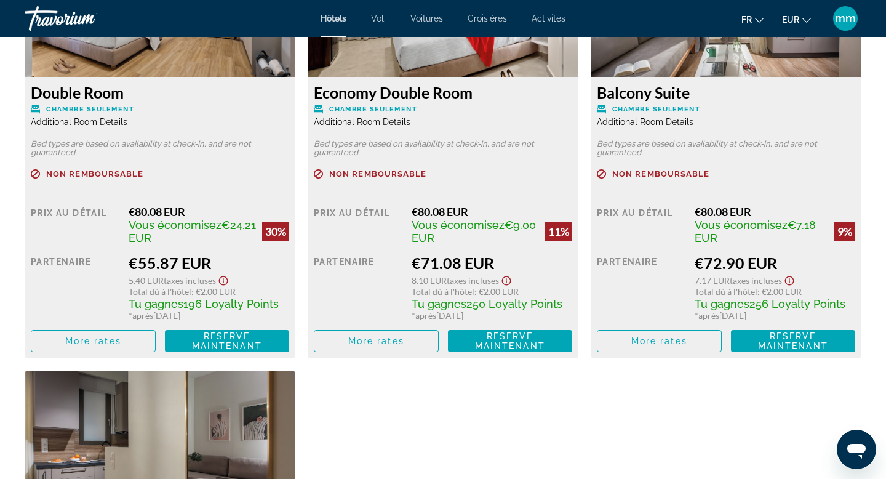
scroll to position [1747, 0]
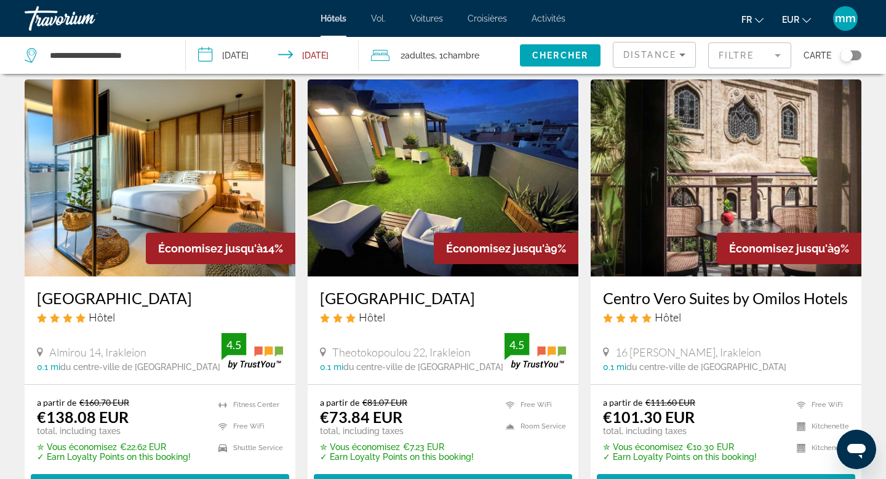
scroll to position [513, 0]
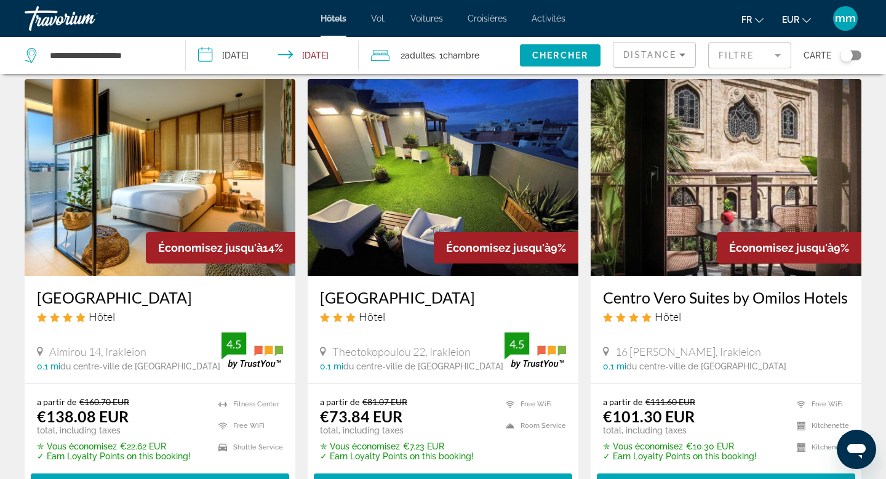
click at [426, 163] on img "Contenu principal" at bounding box center [443, 177] width 271 height 197
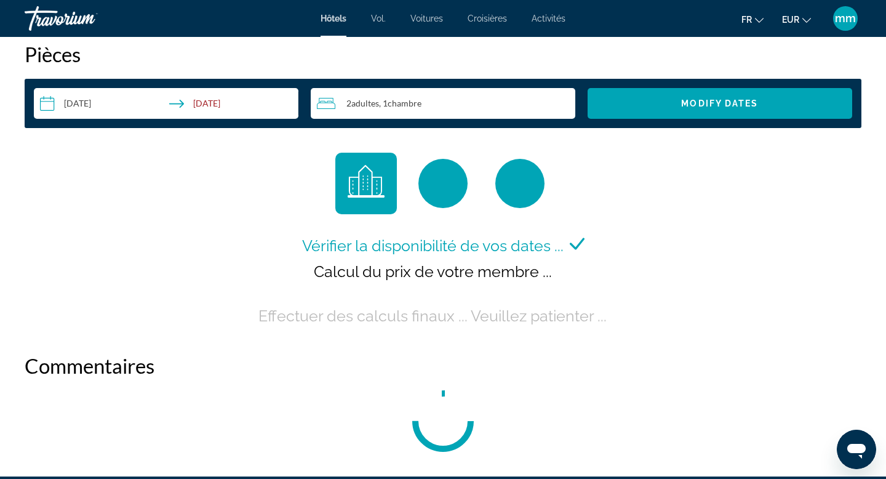
scroll to position [1591, 0]
